Goal: Transaction & Acquisition: Purchase product/service

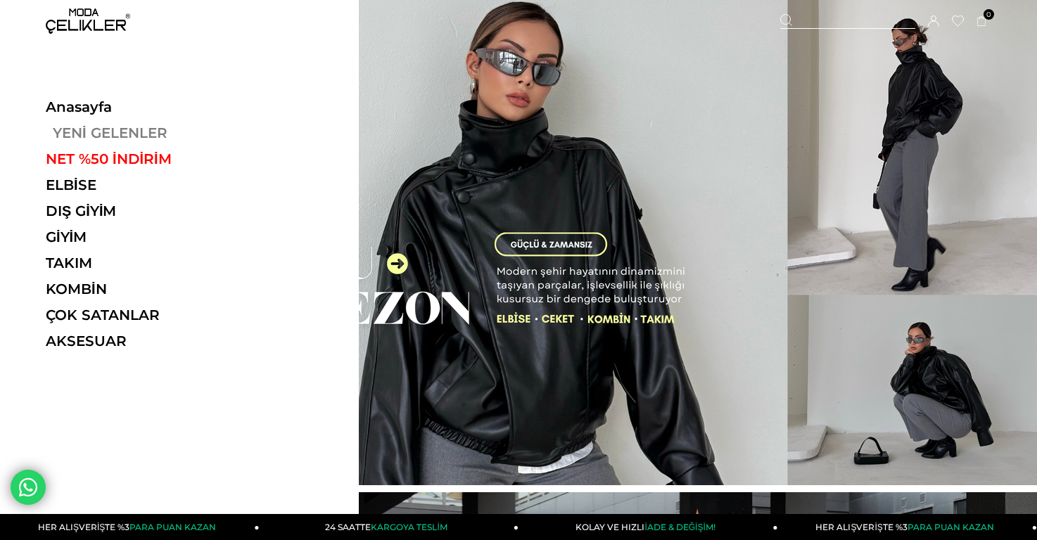
click at [63, 130] on link "YENİ GELENLER" at bounding box center [142, 133] width 193 height 17
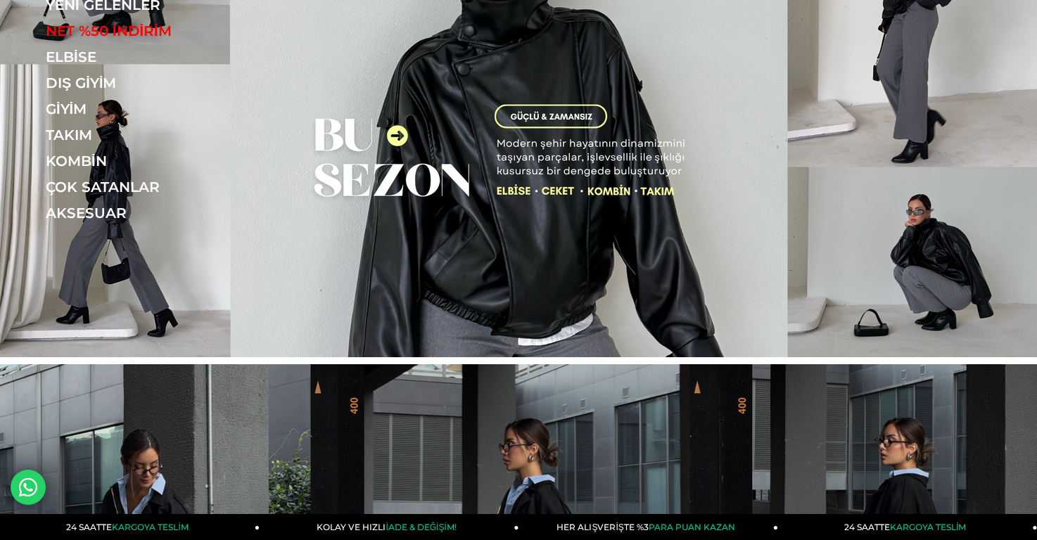
scroll to position [422, 0]
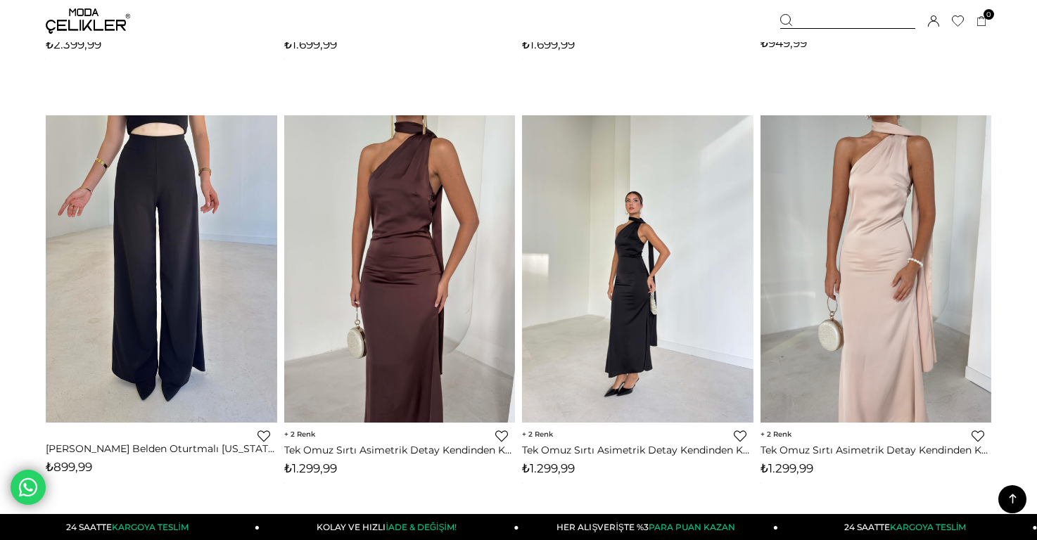
scroll to position [6473, 0]
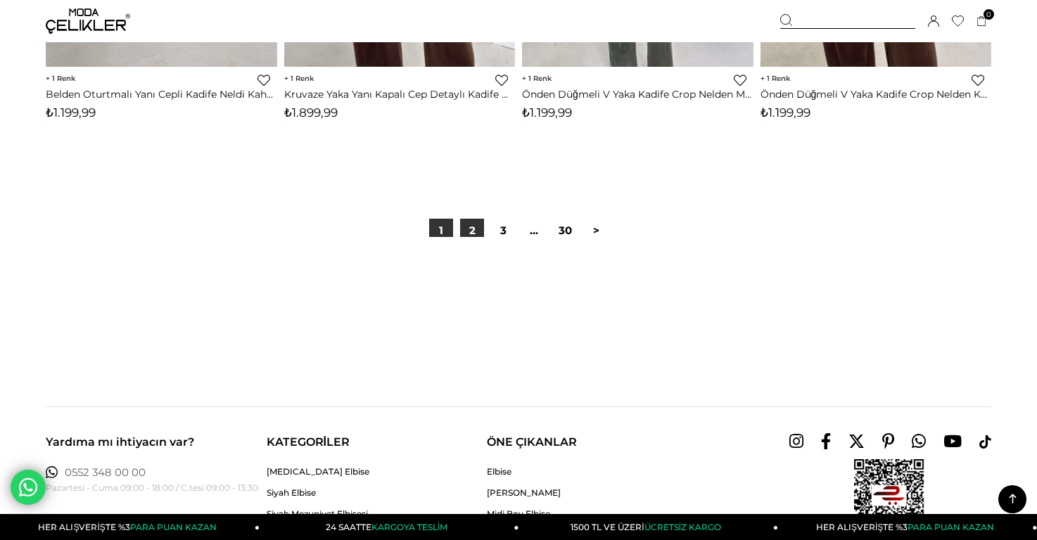
click at [474, 234] on link "2" at bounding box center [472, 231] width 24 height 24
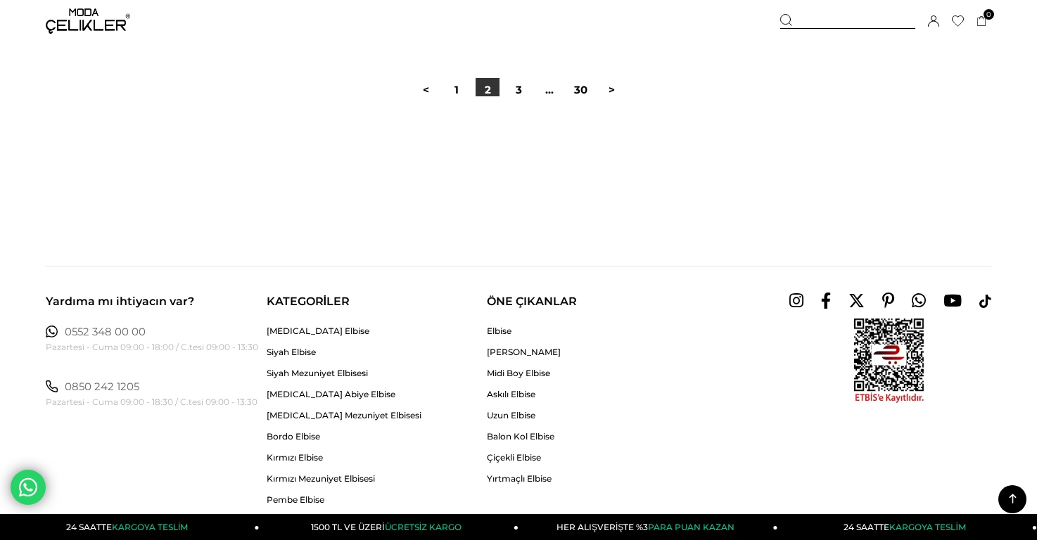
scroll to position [8303, 0]
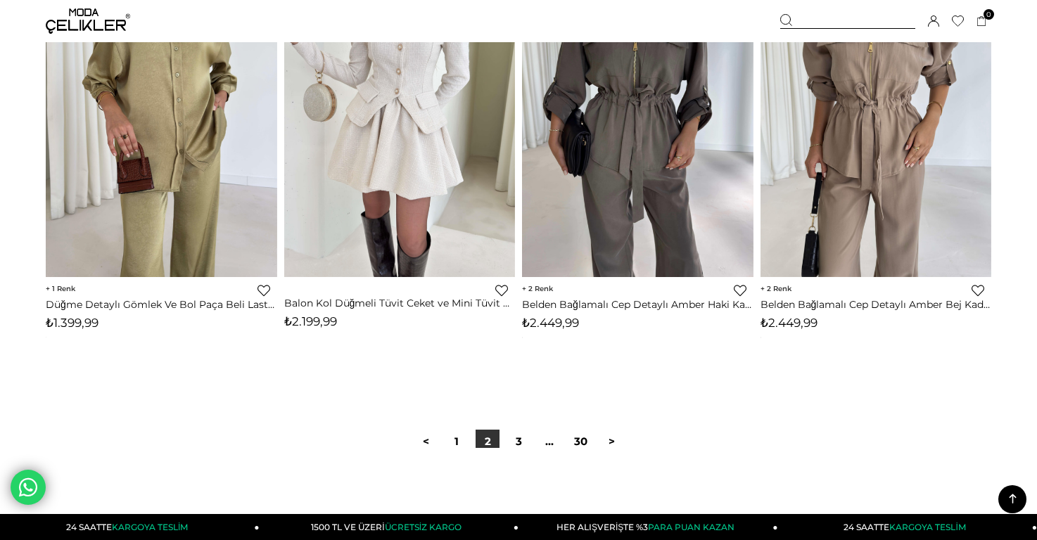
click at [90, 24] on img at bounding box center [88, 20] width 84 height 25
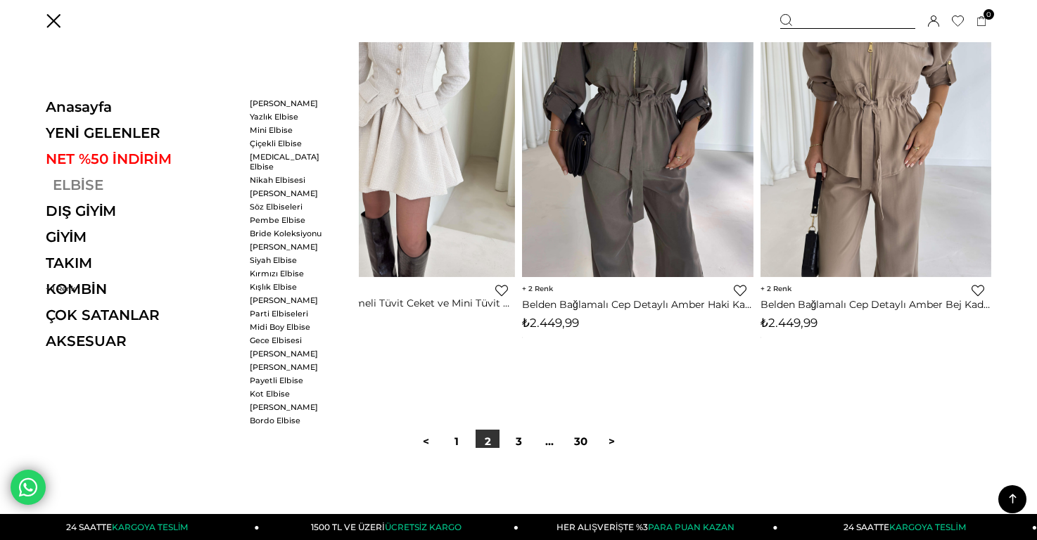
click at [77, 185] on link "ELBİSE" at bounding box center [142, 185] width 193 height 17
click at [273, 103] on link "[PERSON_NAME]" at bounding box center [290, 104] width 81 height 10
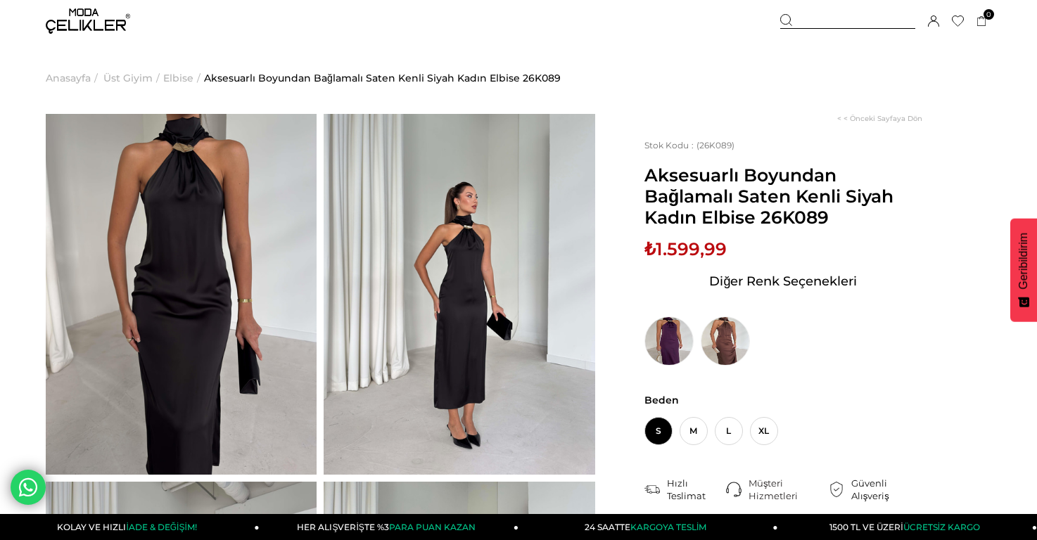
click at [193, 179] on img at bounding box center [181, 294] width 271 height 361
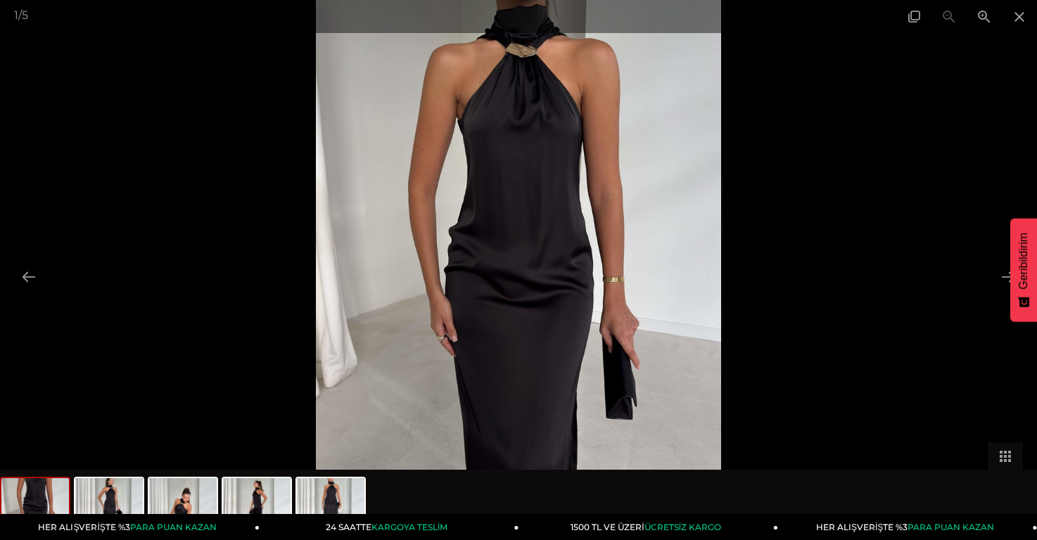
click at [193, 179] on div at bounding box center [518, 270] width 1037 height 540
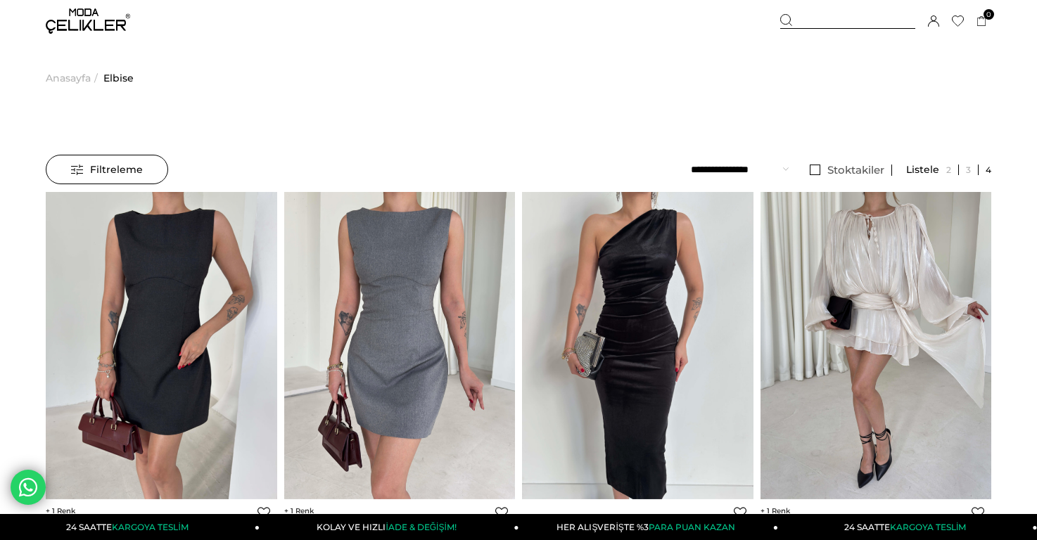
click at [752, 174] on select "**********" at bounding box center [740, 170] width 98 height 30
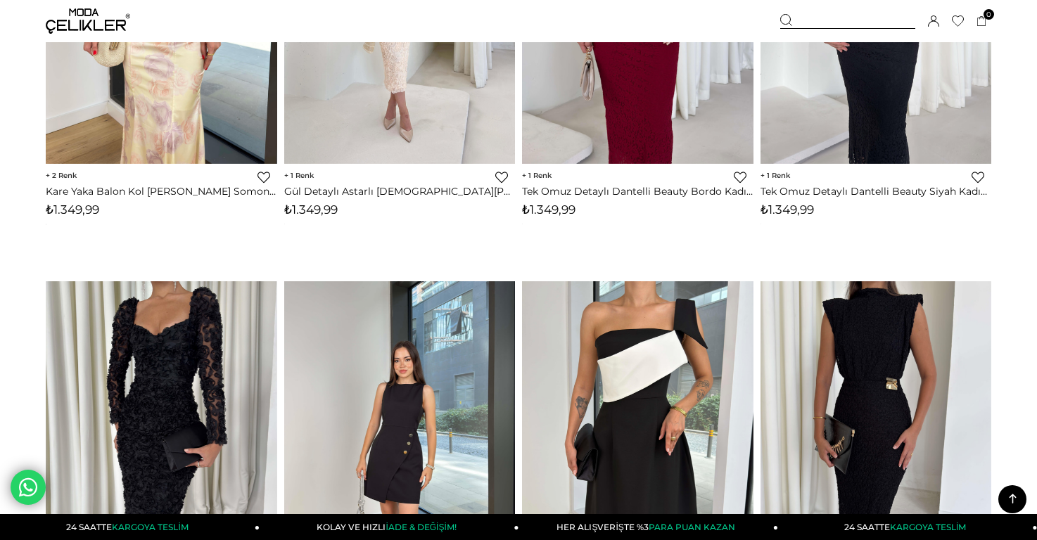
scroll to position [4433, 0]
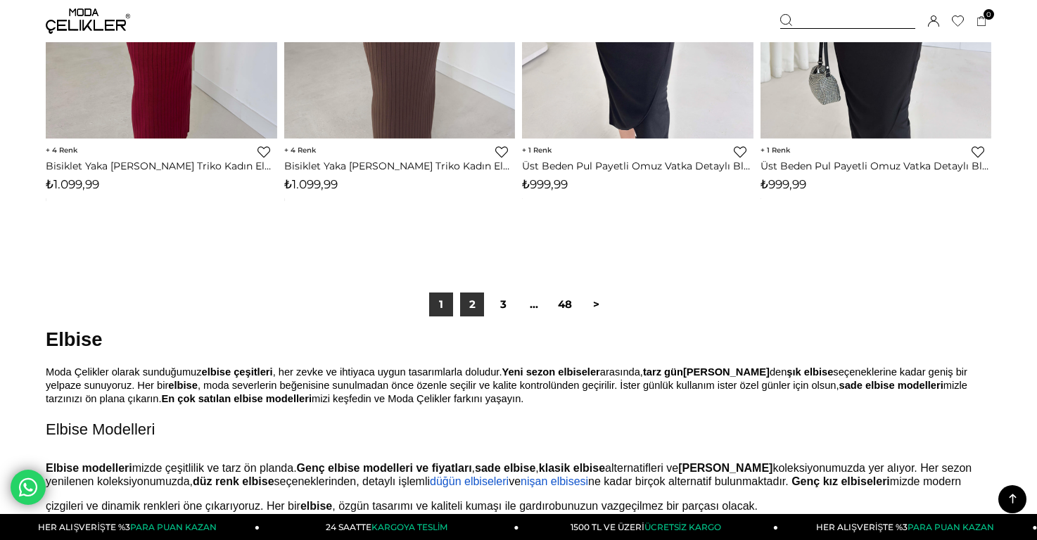
click at [477, 313] on link "2" at bounding box center [472, 305] width 24 height 24
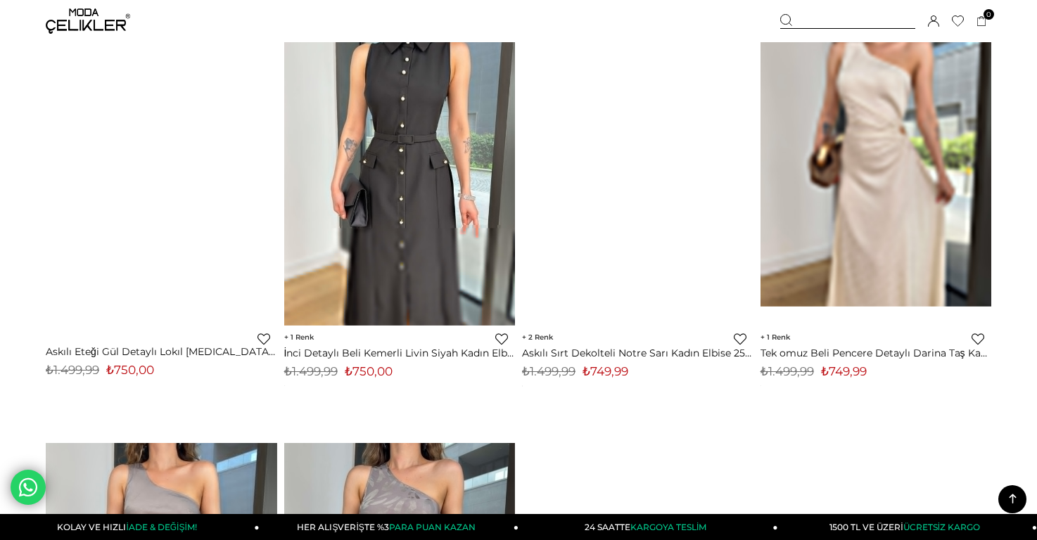
scroll to position [7951, 0]
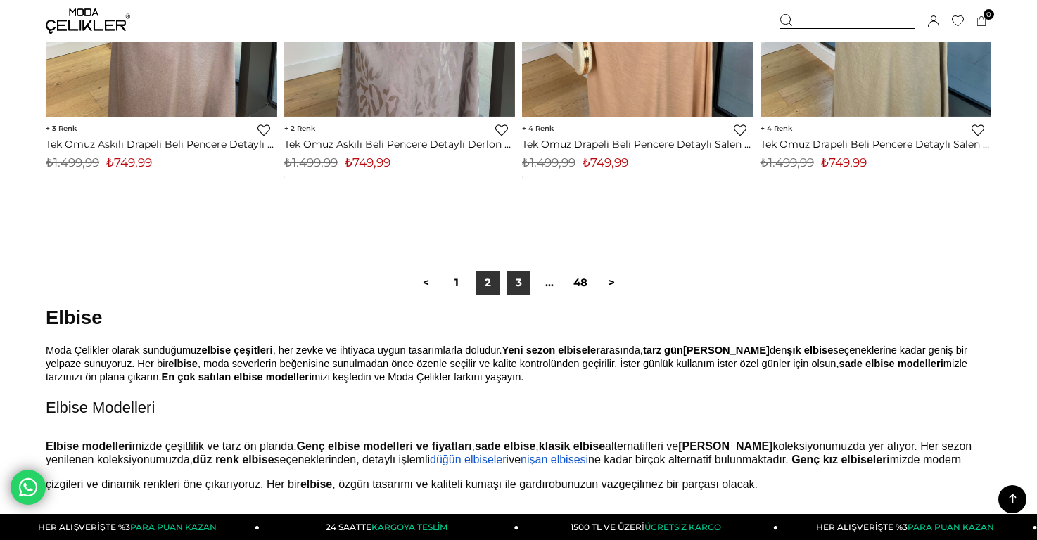
click at [515, 284] on link "3" at bounding box center [519, 283] width 24 height 24
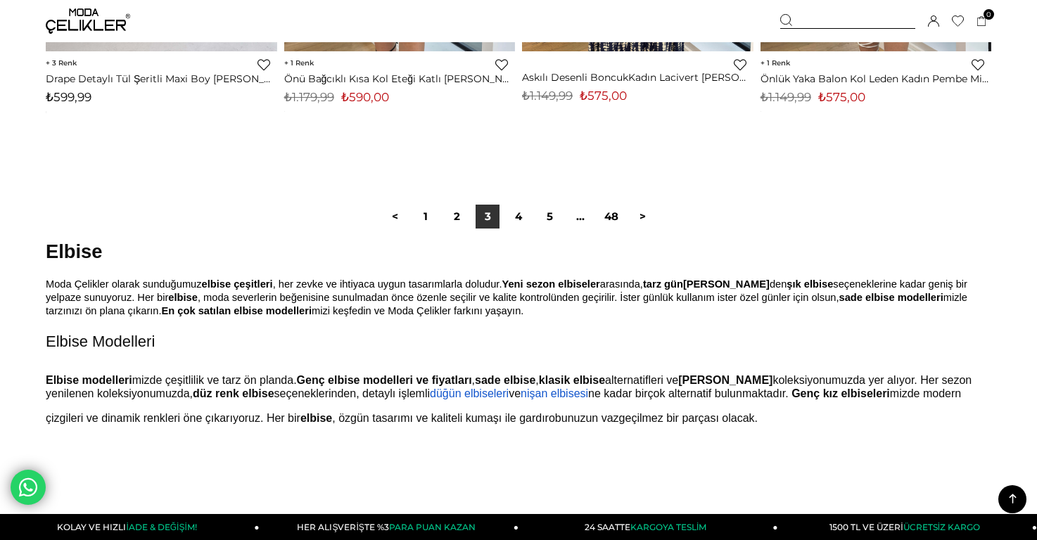
scroll to position [8584, 0]
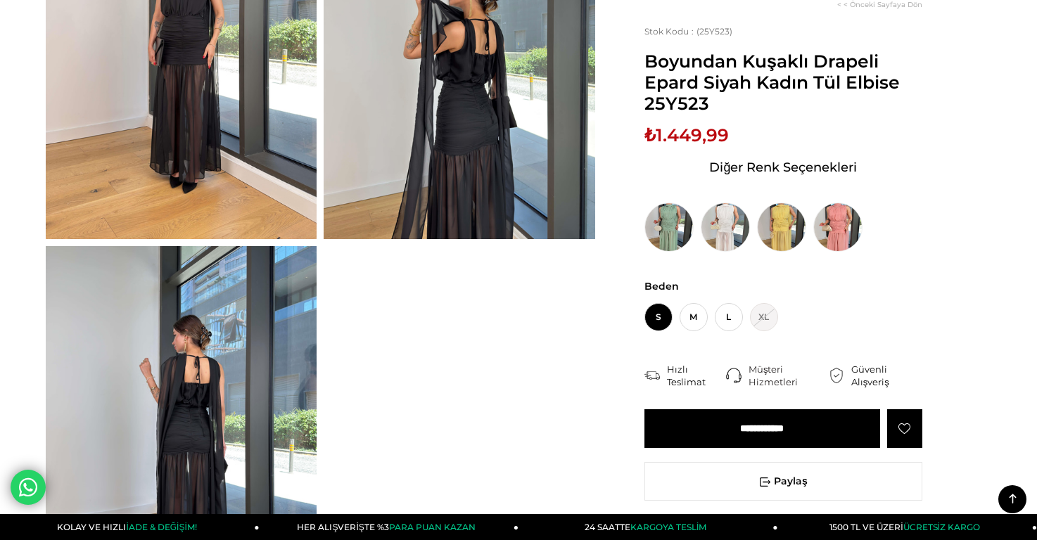
scroll to position [493, 0]
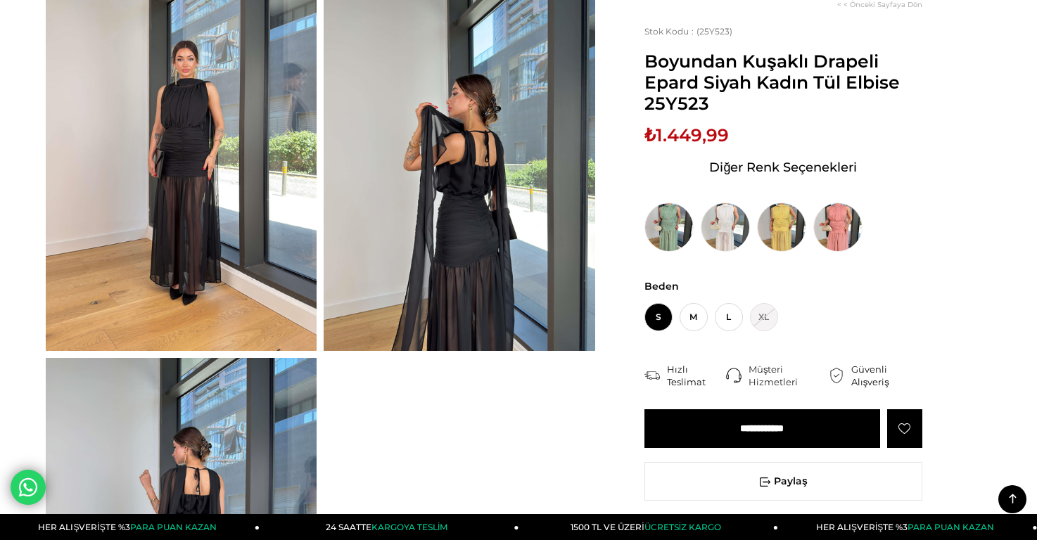
click at [443, 222] on img at bounding box center [459, 169] width 271 height 361
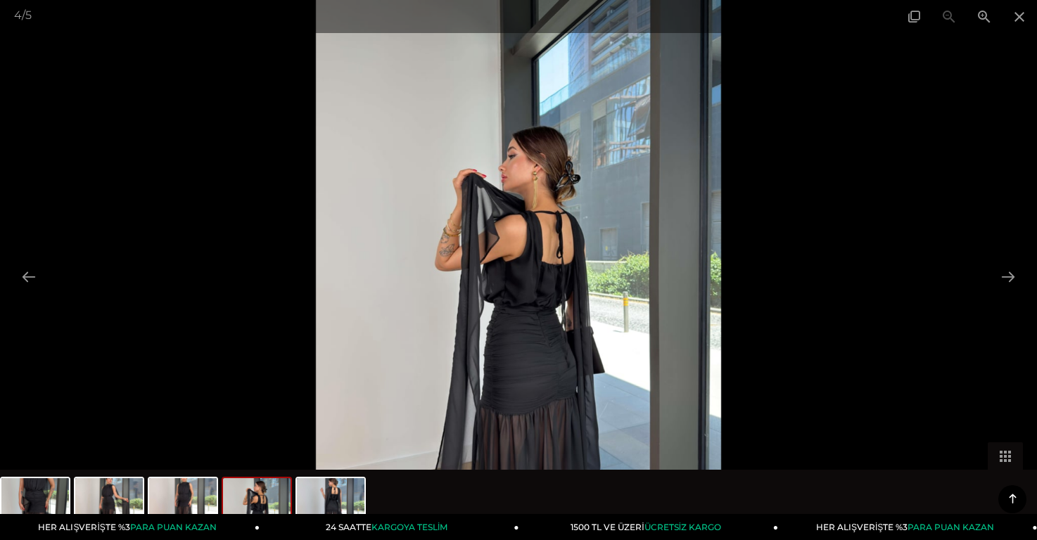
scroll to position [211, 0]
click at [604, 187] on img at bounding box center [518, 270] width 405 height 540
click at [590, 189] on img at bounding box center [518, 270] width 405 height 540
click at [260, 501] on img at bounding box center [257, 504] width 68 height 53
click at [1008, 272] on button at bounding box center [1009, 276] width 30 height 27
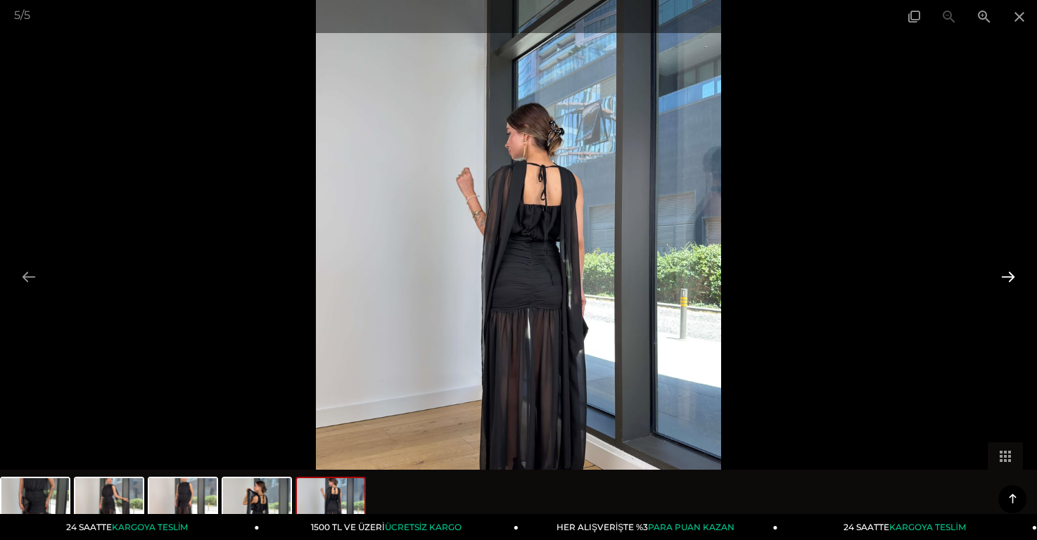
click at [1008, 272] on button at bounding box center [1009, 276] width 30 height 27
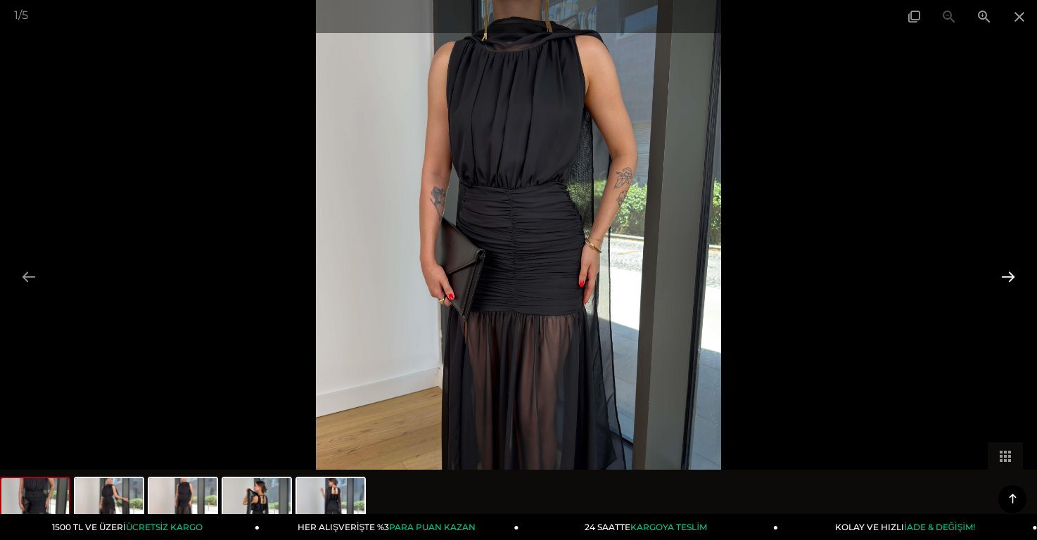
click at [1008, 272] on button at bounding box center [1009, 276] width 30 height 27
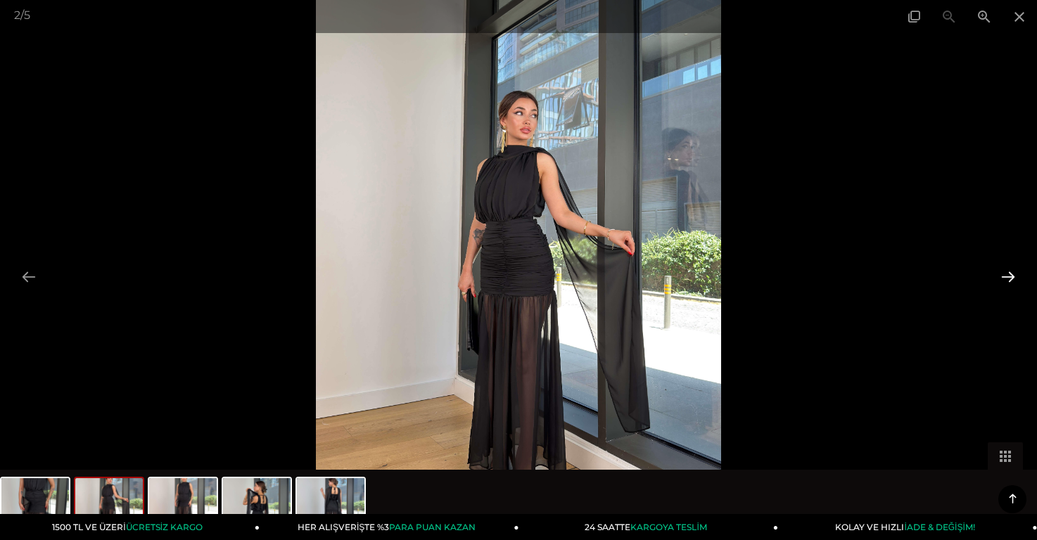
click at [1008, 272] on button at bounding box center [1009, 276] width 30 height 27
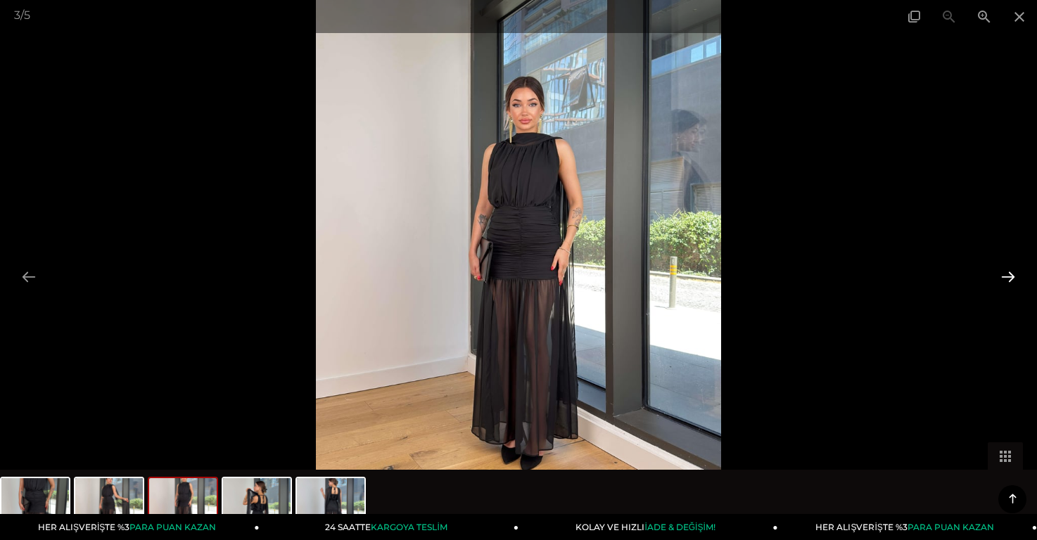
click at [1008, 272] on button at bounding box center [1009, 276] width 30 height 27
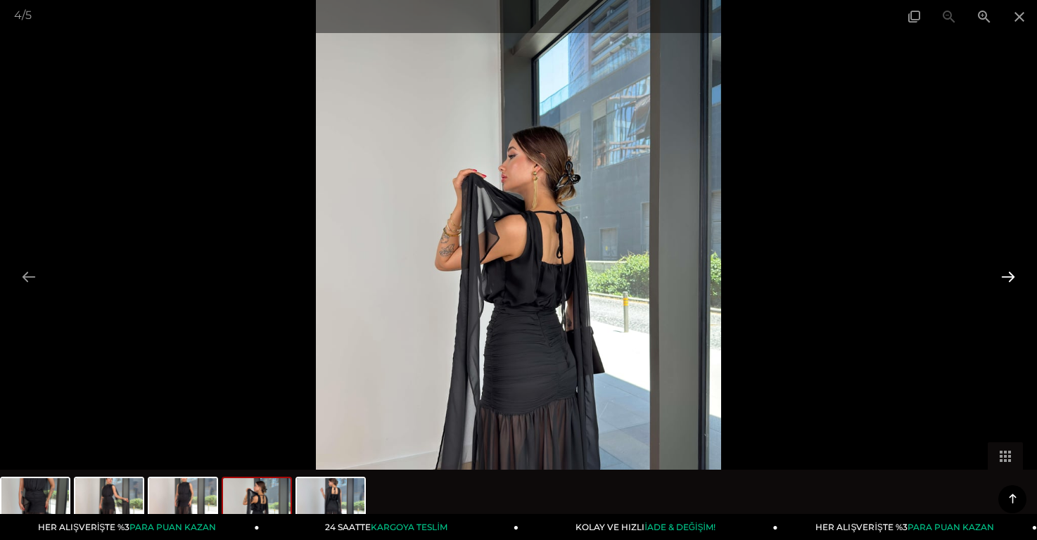
click at [1006, 272] on button at bounding box center [1009, 276] width 30 height 27
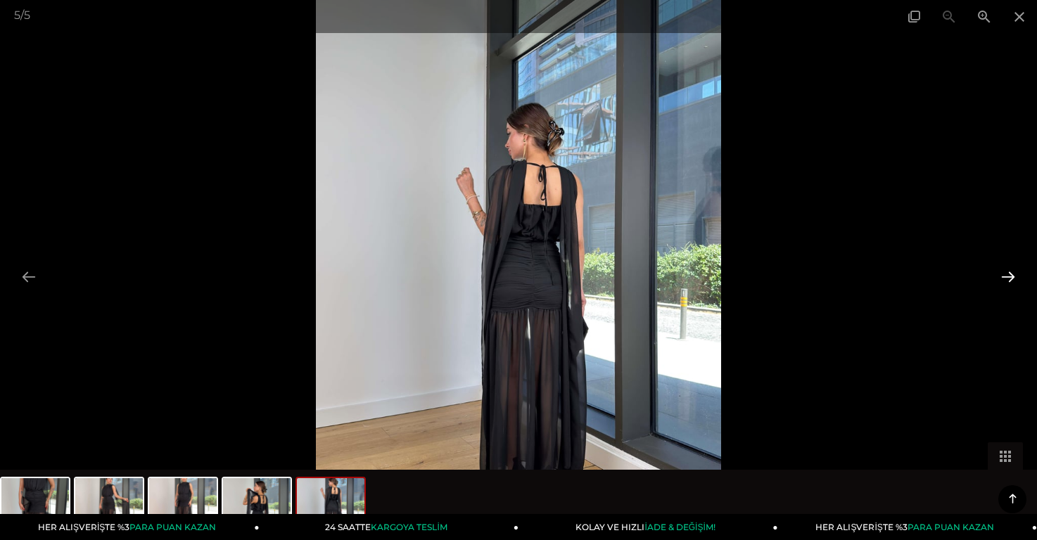
click at [1006, 272] on button at bounding box center [1009, 276] width 30 height 27
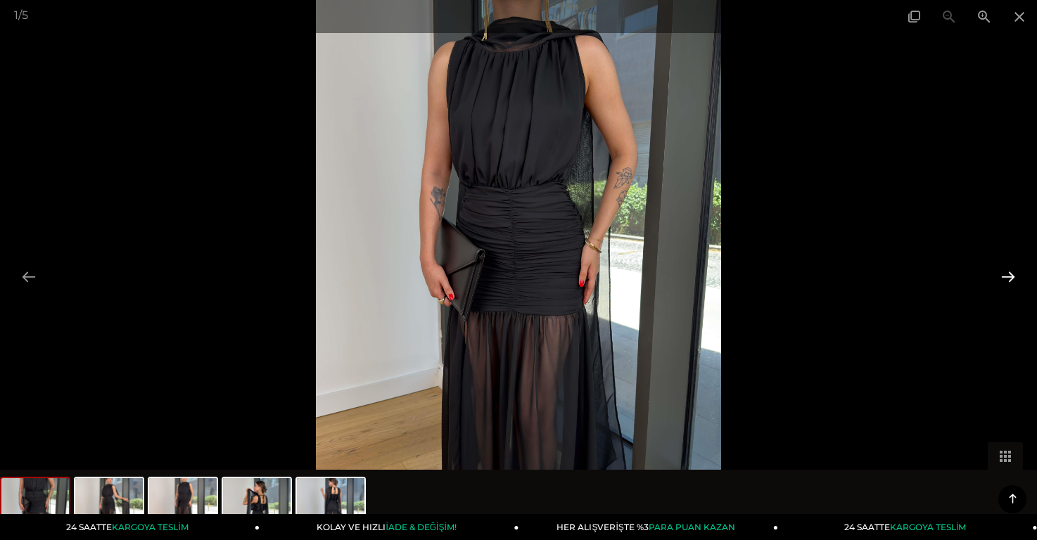
click at [1006, 272] on button at bounding box center [1009, 276] width 30 height 27
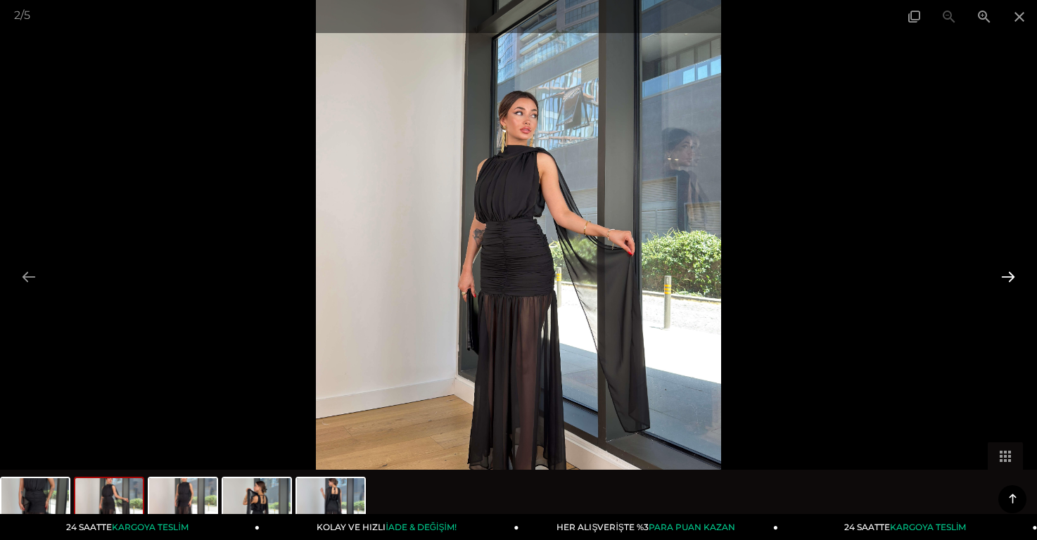
click at [1006, 272] on button at bounding box center [1009, 276] width 30 height 27
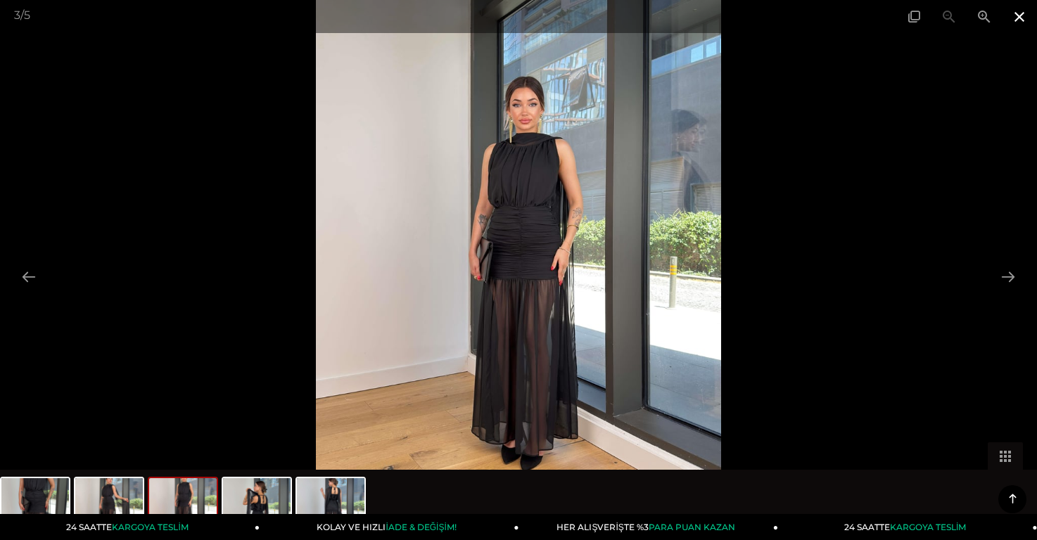
click at [1019, 24] on span at bounding box center [1019, 16] width 35 height 33
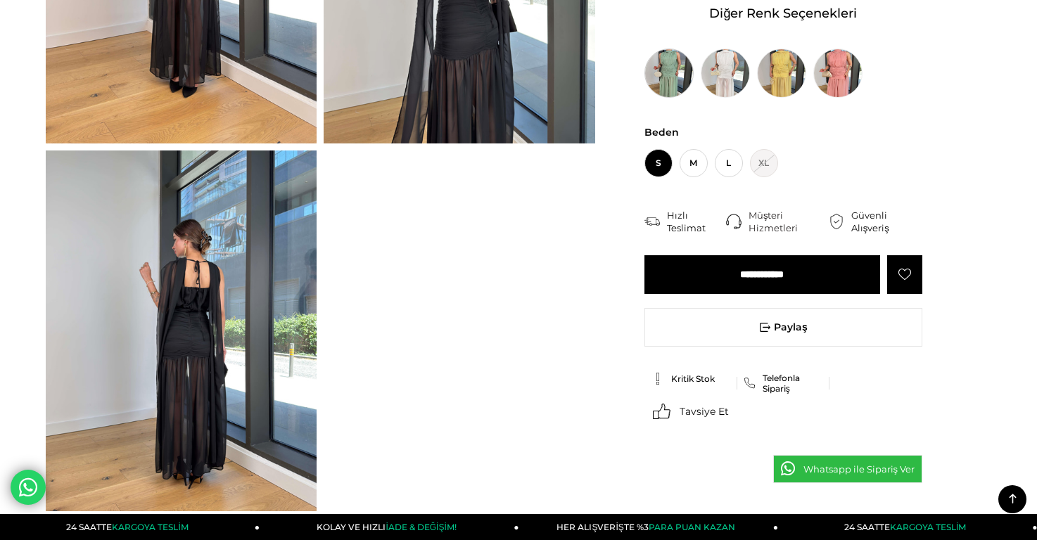
scroll to position [633, 0]
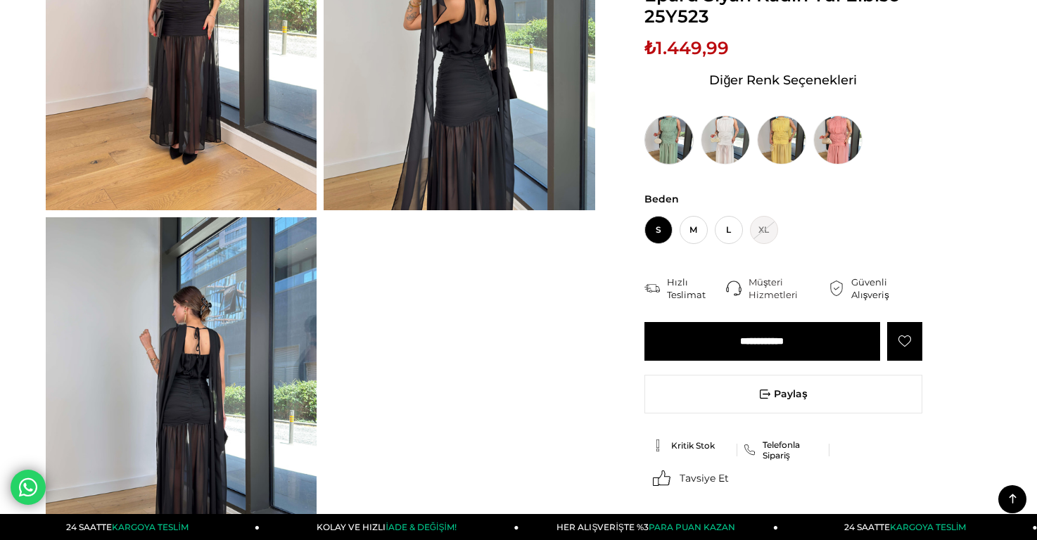
click at [674, 156] on img at bounding box center [669, 139] width 49 height 49
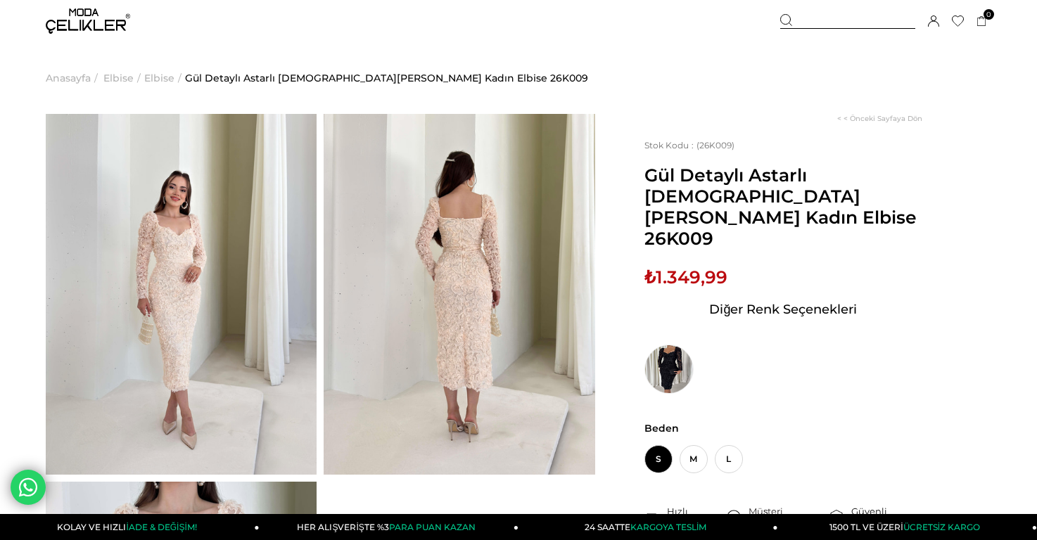
click at [262, 264] on img at bounding box center [181, 294] width 271 height 361
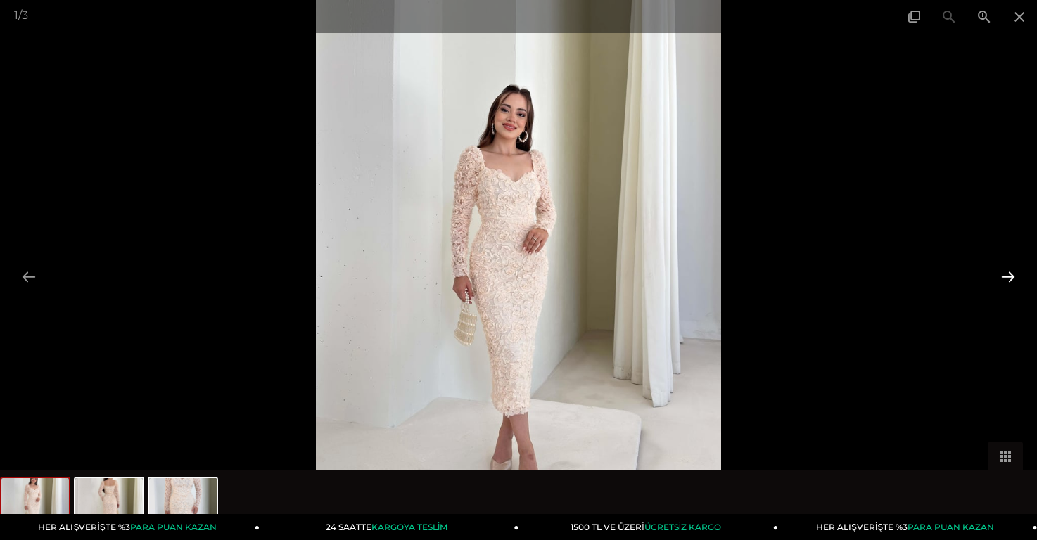
click at [1002, 271] on button at bounding box center [1009, 276] width 30 height 27
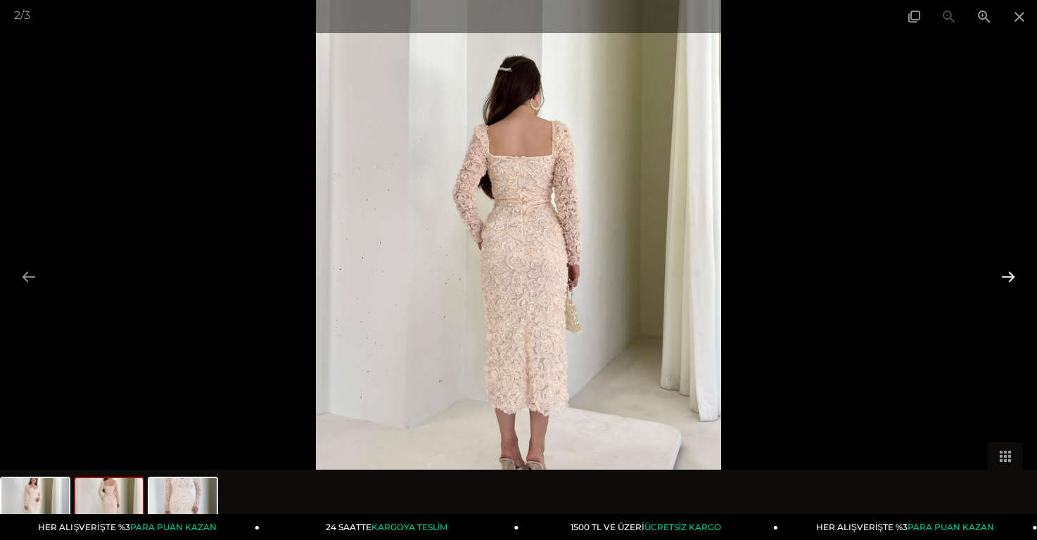
click at [1002, 271] on button at bounding box center [1009, 276] width 30 height 27
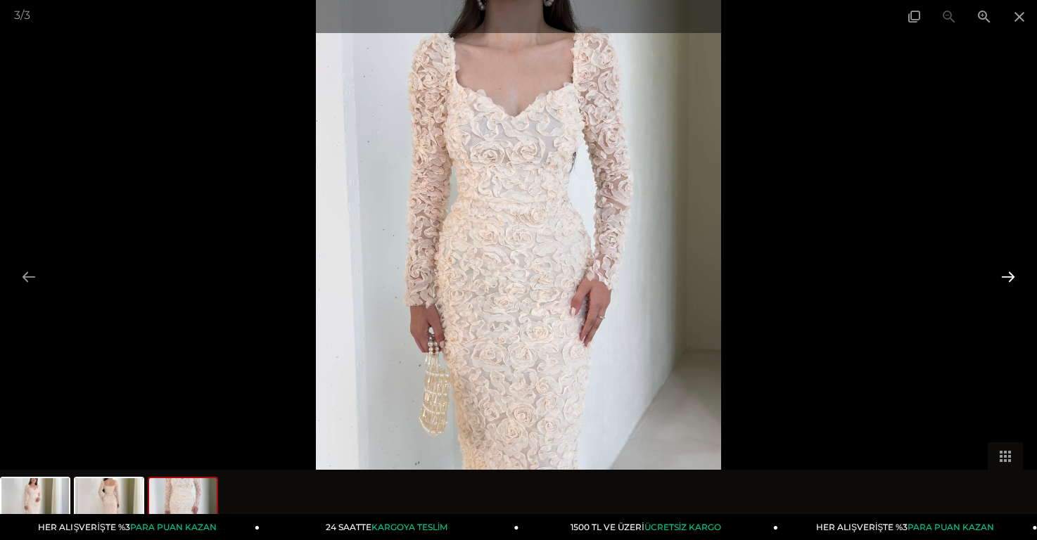
click at [1002, 271] on button at bounding box center [1009, 276] width 30 height 27
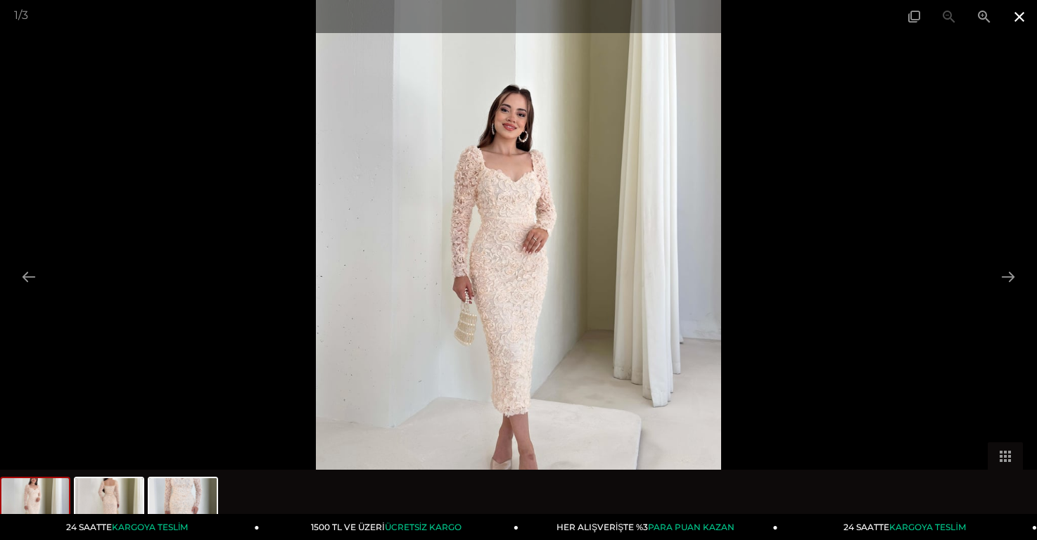
click at [1012, 15] on span at bounding box center [1019, 16] width 35 height 33
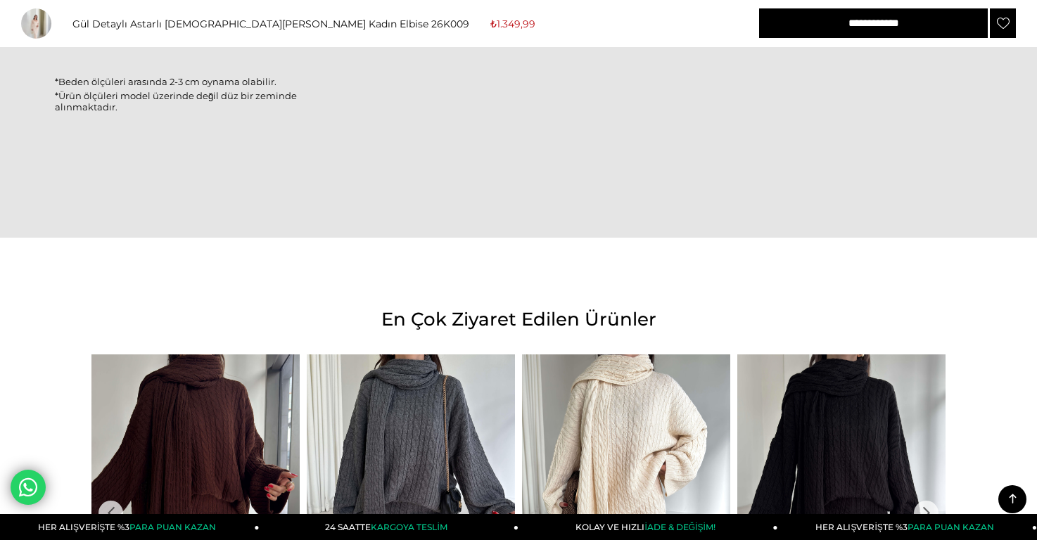
scroll to position [1337, 0]
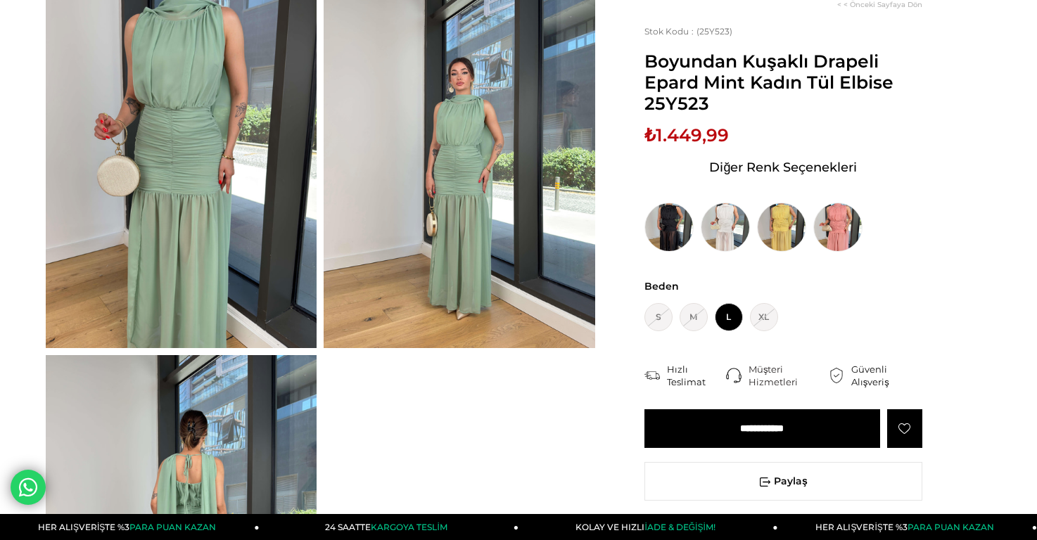
scroll to position [141, 0]
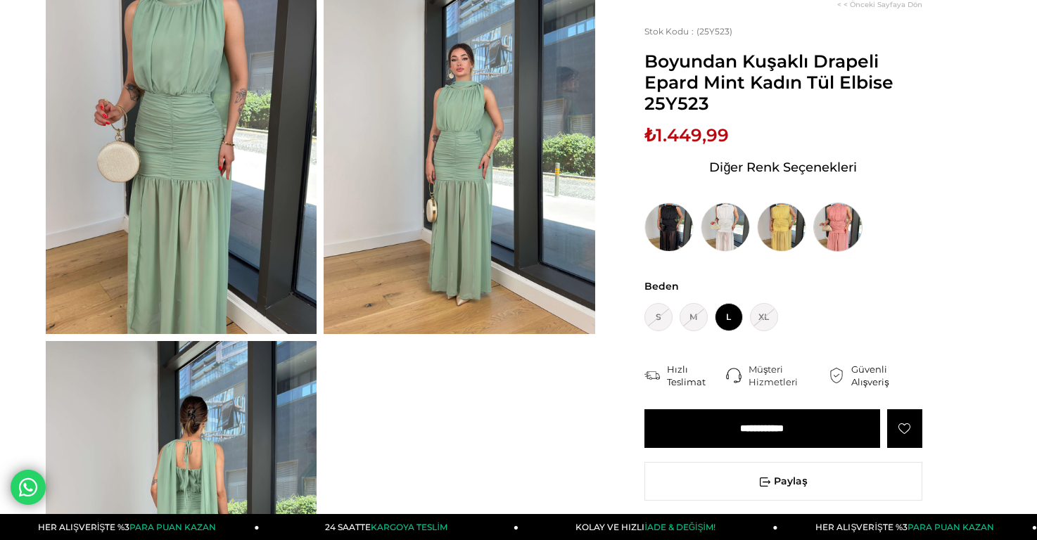
click at [832, 229] on img at bounding box center [837, 227] width 49 height 49
